Goal: Find contact information: Find contact information

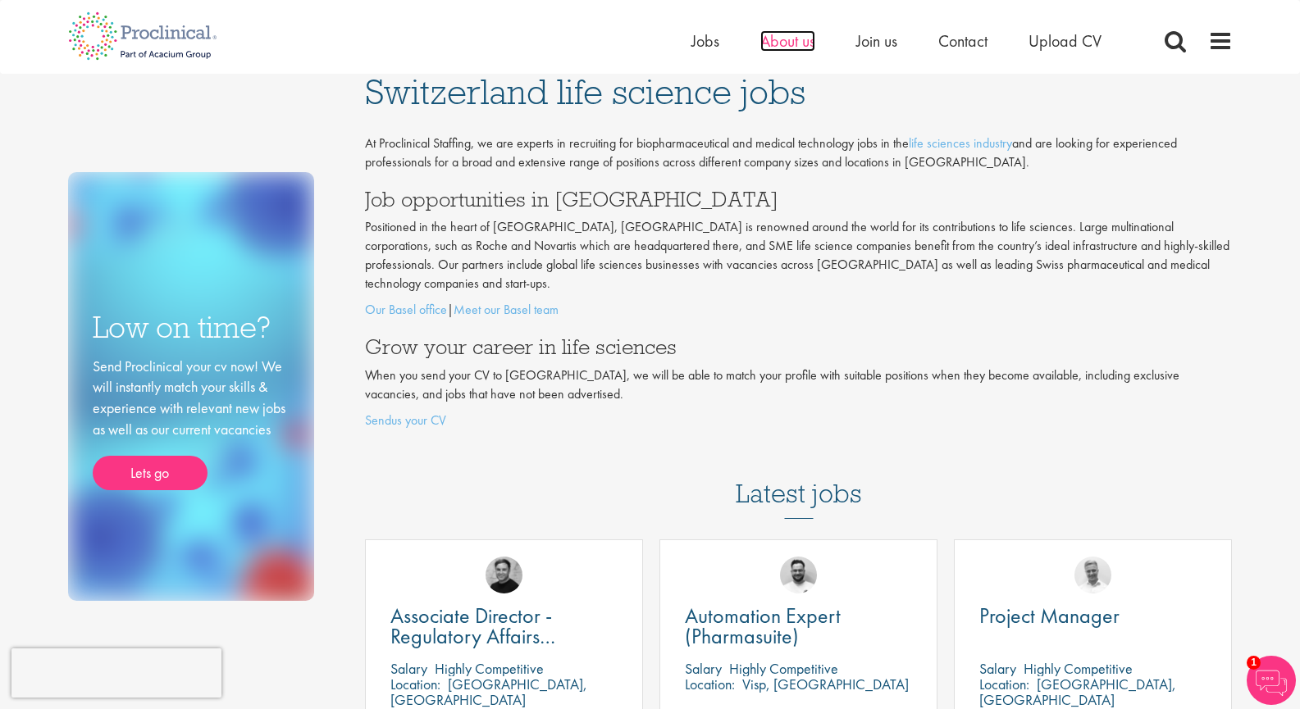
click at [785, 44] on span "About us" at bounding box center [787, 40] width 55 height 21
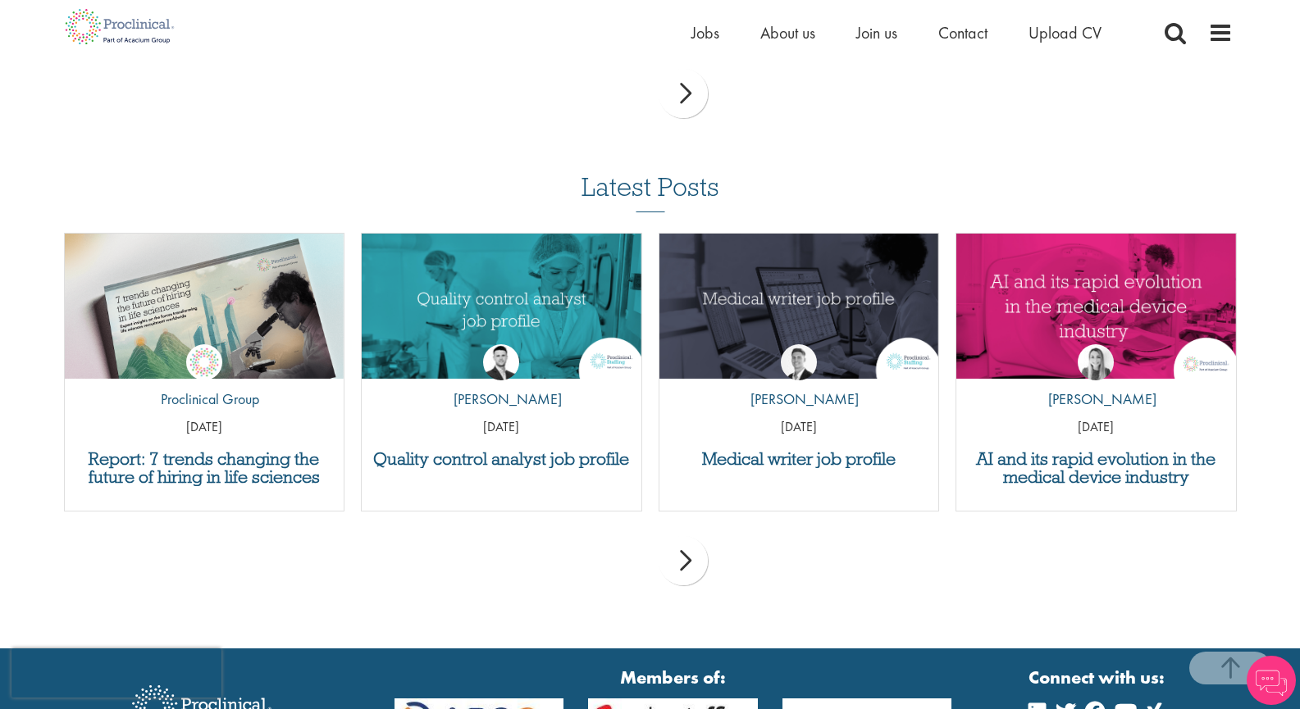
scroll to position [3510, 0]
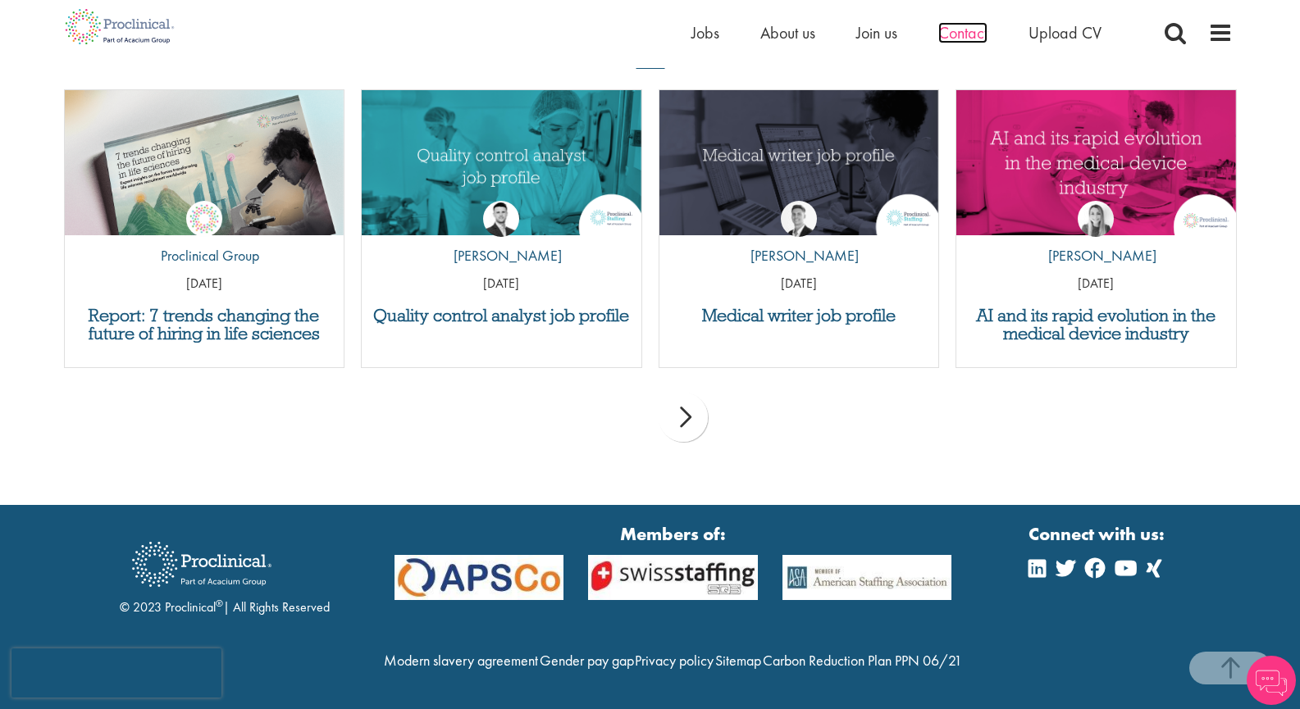
click at [963, 26] on span "Contact" at bounding box center [962, 32] width 49 height 21
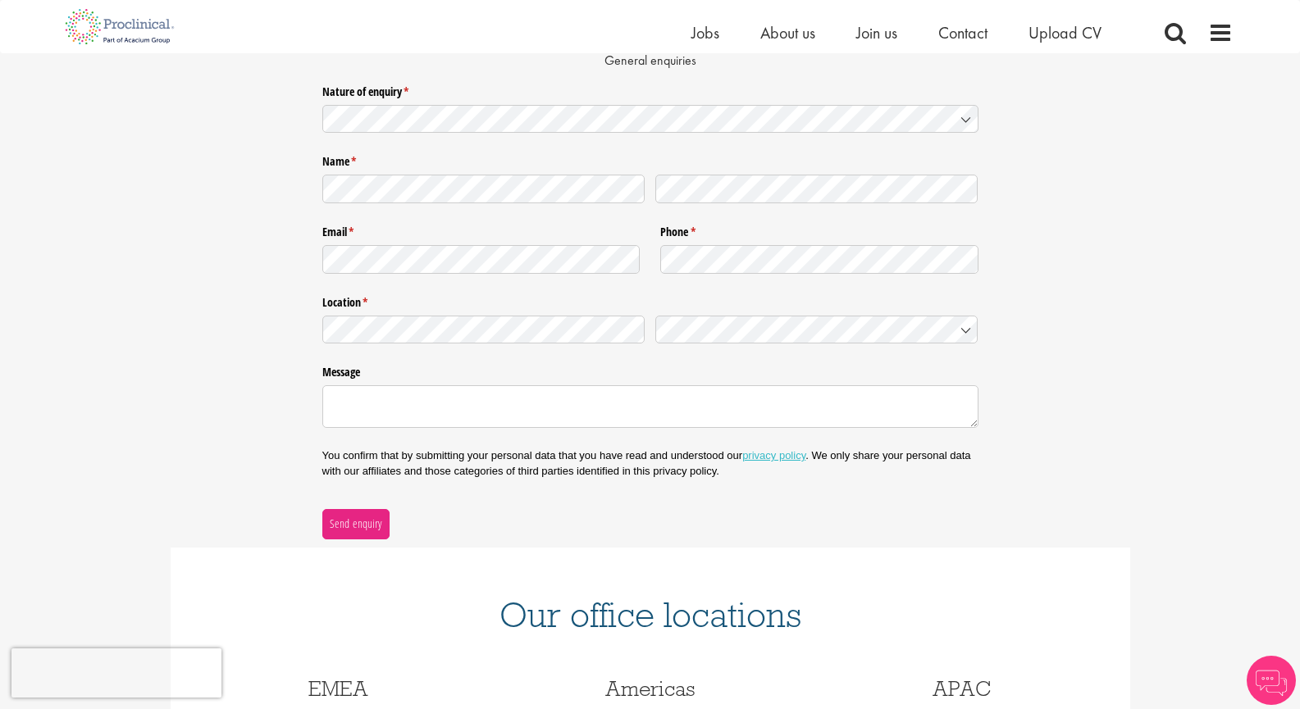
scroll to position [524, 0]
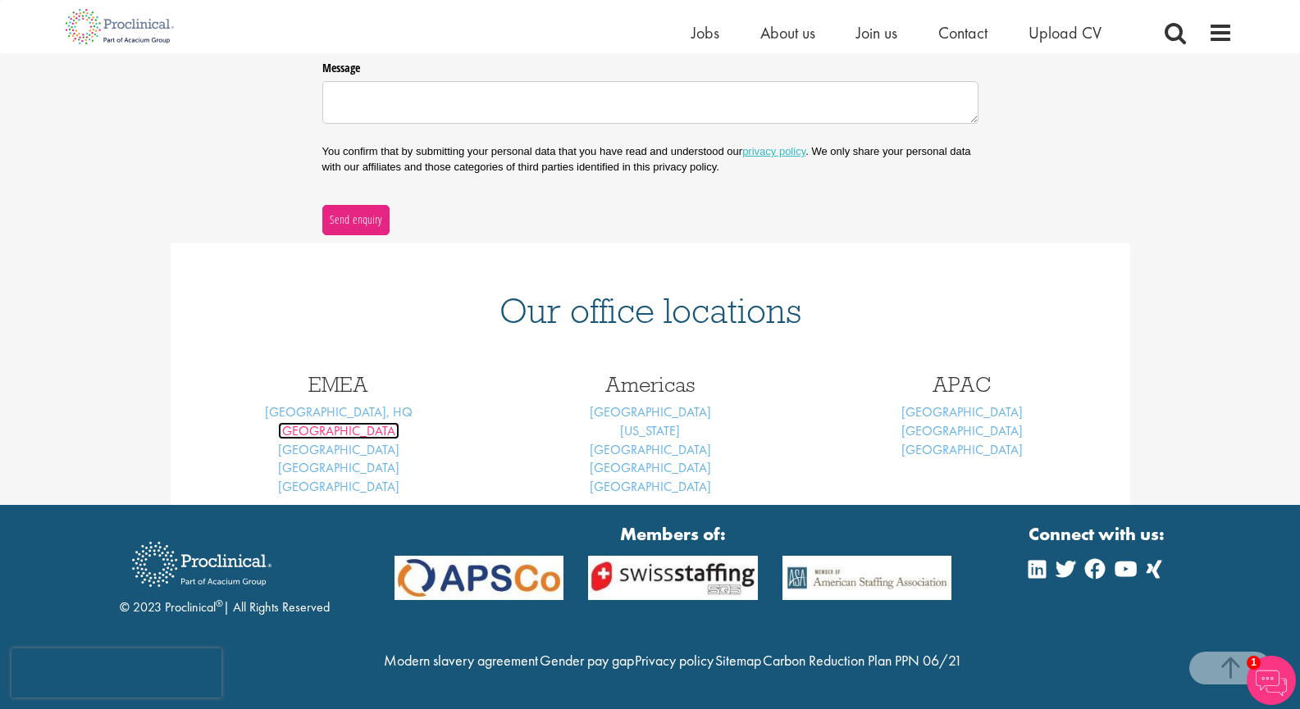
click at [345, 422] on link "Basel" at bounding box center [338, 430] width 121 height 17
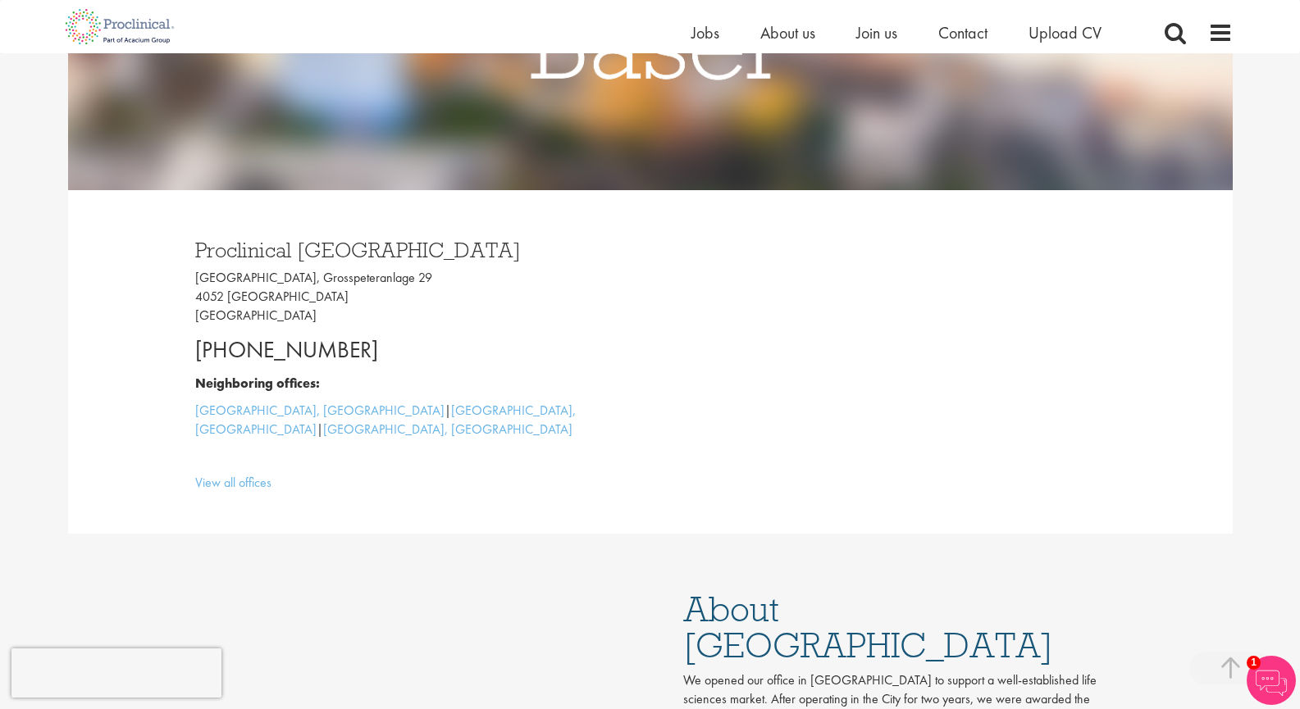
scroll to position [328, 0]
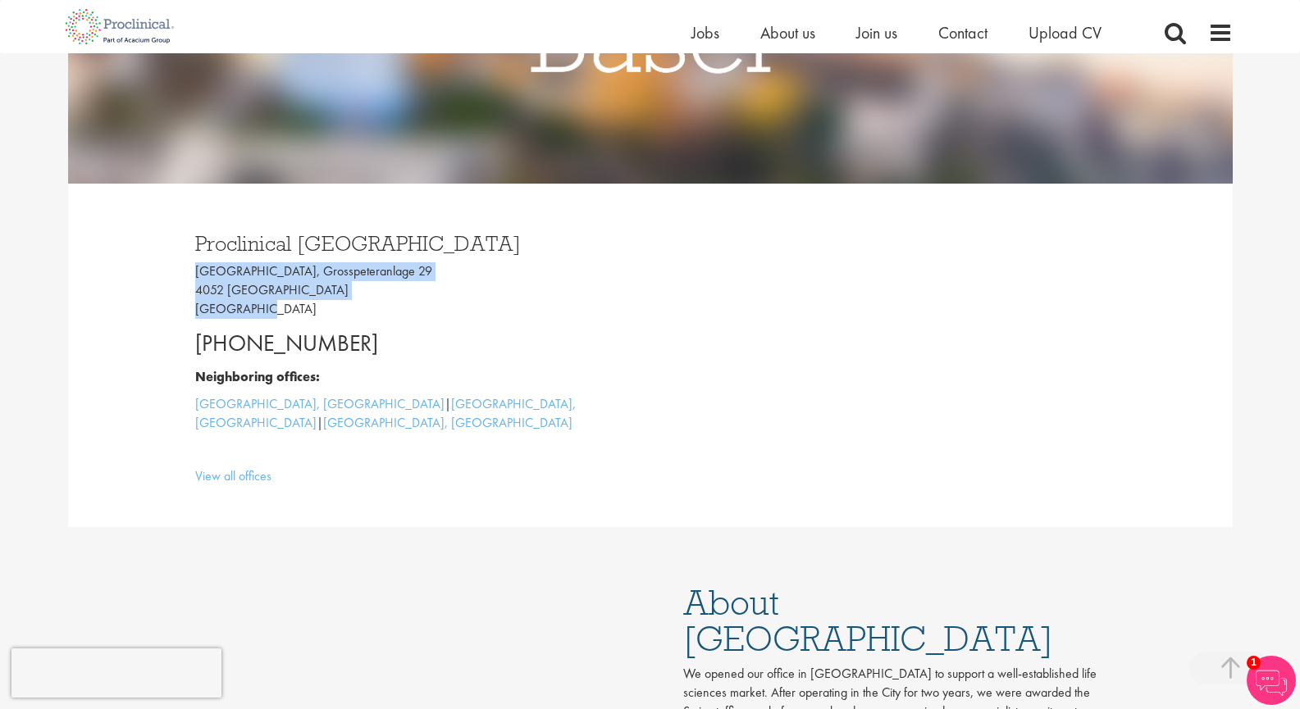
drag, startPoint x: 266, startPoint y: 312, endPoint x: 194, endPoint y: 276, distance: 80.7
click at [194, 276] on div "Proclinical Switzerland Grosspeter Tower, Grosspeteranlage 29 4052 Basel Switze…" at bounding box center [416, 355] width 467 height 278
copy p "Grosspeter Tower, Grosspeteranlage 29 4052 Basel Switzerland"
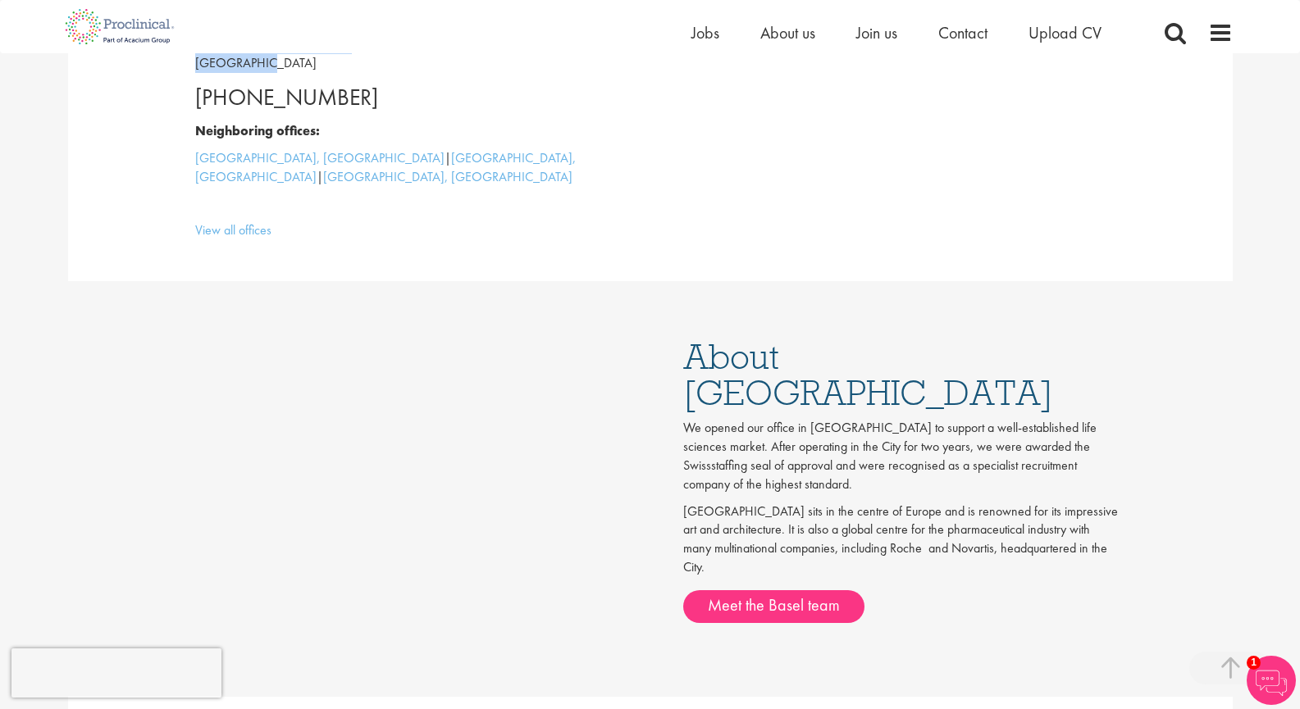
scroll to position [0, 0]
